Goal: Task Accomplishment & Management: Use online tool/utility

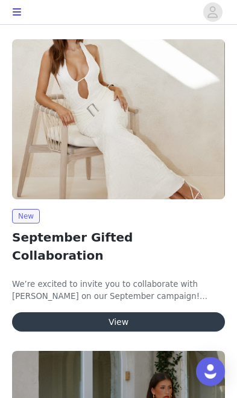
click at [181, 312] on button "View" at bounding box center [118, 321] width 213 height 19
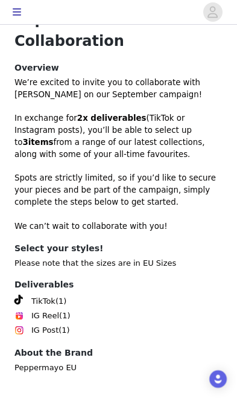
scroll to position [388, 0]
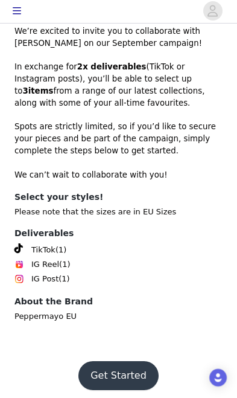
click at [118, 362] on button "Get Started" at bounding box center [118, 376] width 80 height 29
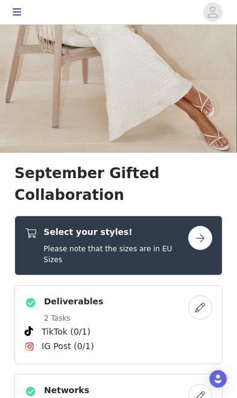
scroll to position [301, 0]
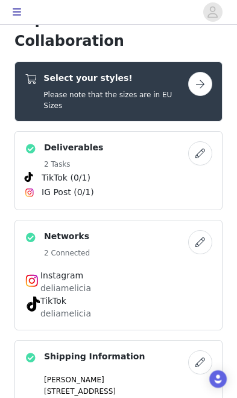
click at [199, 88] on button "button" at bounding box center [200, 84] width 24 height 24
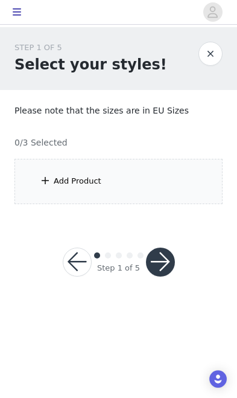
click at [147, 196] on div "Add Product" at bounding box center [118, 181] width 208 height 45
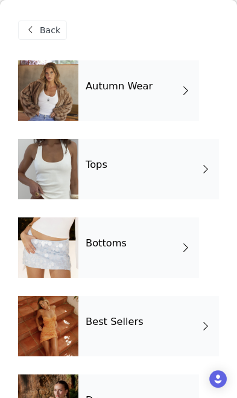
click at [185, 176] on div "Tops" at bounding box center [148, 169] width 141 height 60
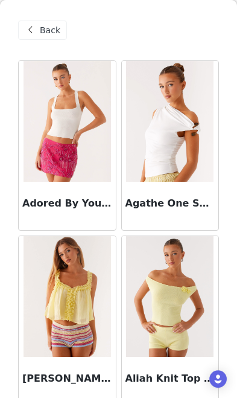
click at [55, 34] on span "Back" at bounding box center [50, 30] width 21 height 13
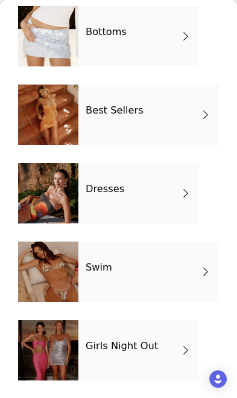
scroll to position [200, 0]
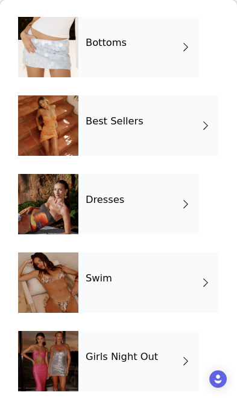
click at [174, 133] on div "Best Sellers" at bounding box center [148, 125] width 141 height 60
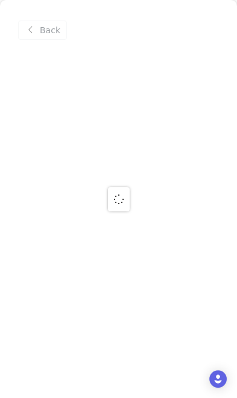
scroll to position [0, 0]
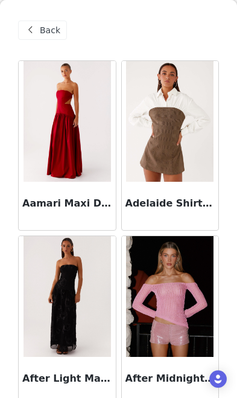
click at [178, 167] on img at bounding box center [170, 121] width 88 height 121
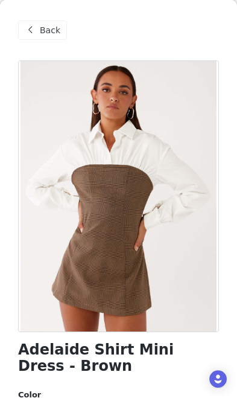
click at [44, 33] on span "Back" at bounding box center [50, 30] width 21 height 13
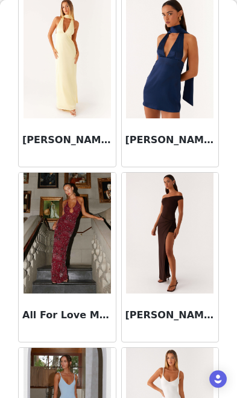
scroll to position [791, 0]
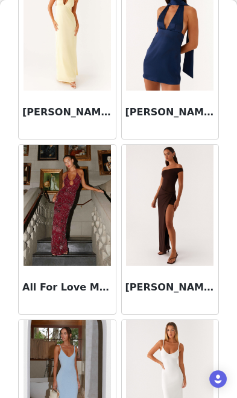
click at [72, 240] on img at bounding box center [68, 205] width 88 height 121
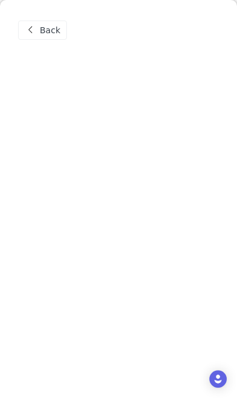
scroll to position [0, 0]
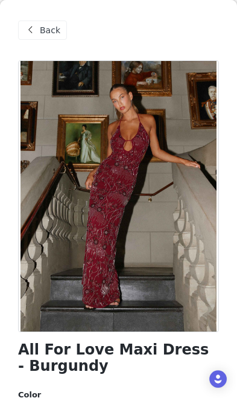
click at [43, 24] on span "Back" at bounding box center [50, 30] width 21 height 13
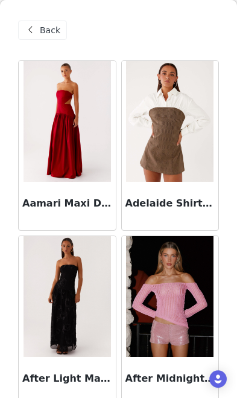
click at [42, 31] on span "Back" at bounding box center [50, 30] width 21 height 13
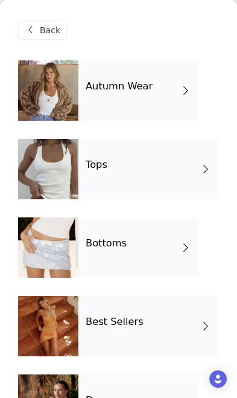
click at [162, 90] on div "Autumn Wear" at bounding box center [138, 90] width 121 height 60
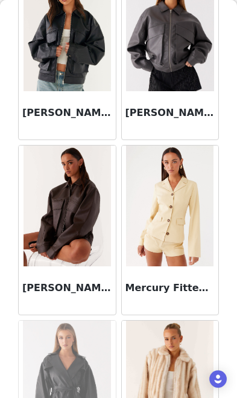
scroll to position [968, 0]
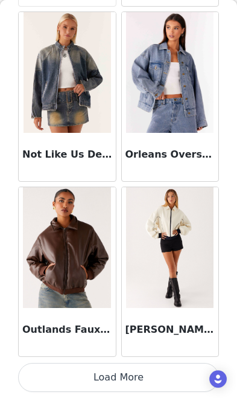
click at [135, 378] on button "Load More" at bounding box center [118, 377] width 201 height 29
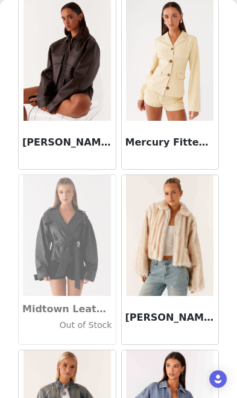
scroll to position [1114, 0]
